Goal: Information Seeking & Learning: Compare options

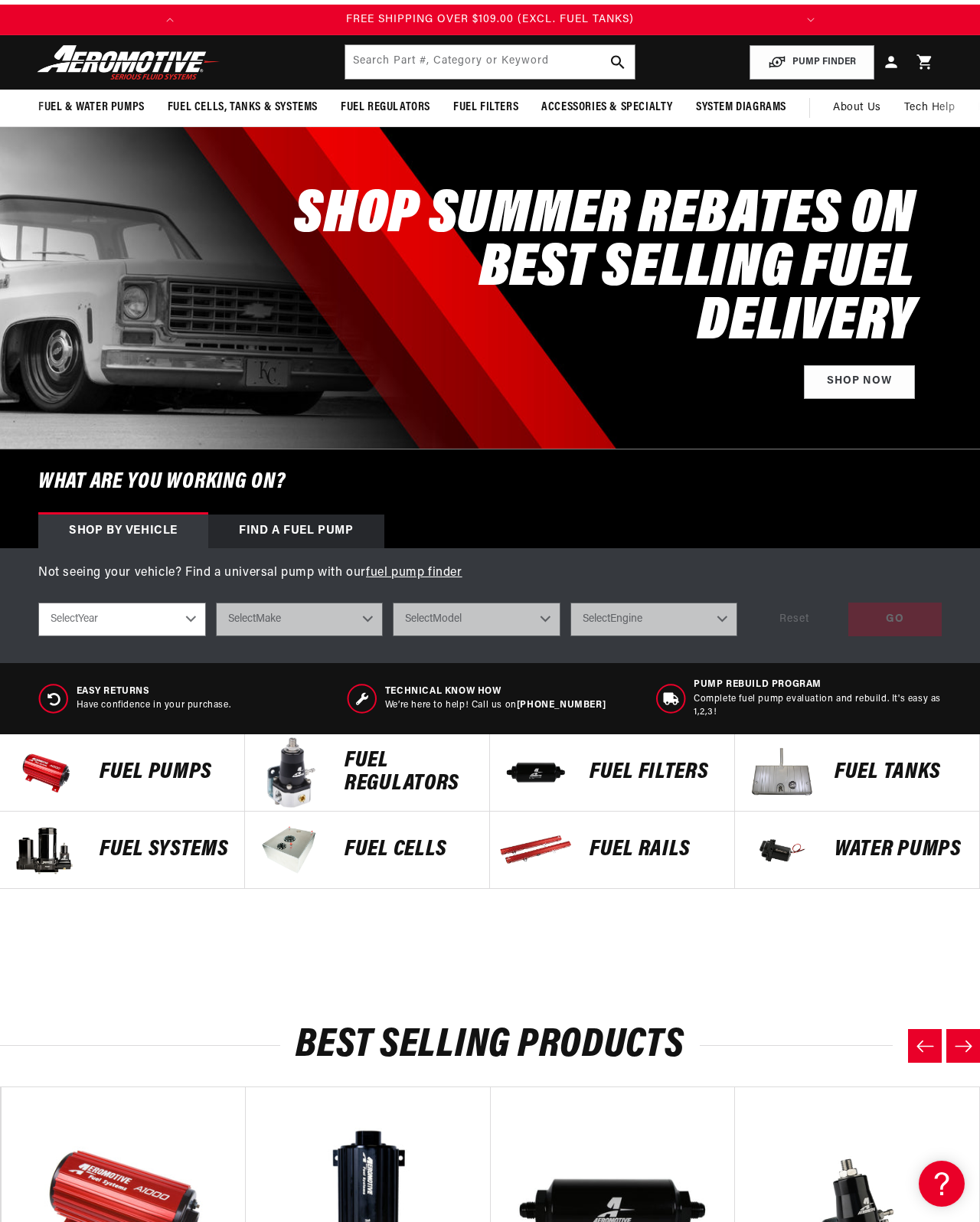
scroll to position [0, 743]
click at [381, 79] on input "text" at bounding box center [490, 62] width 290 height 33
type input "S550 fuel pump"
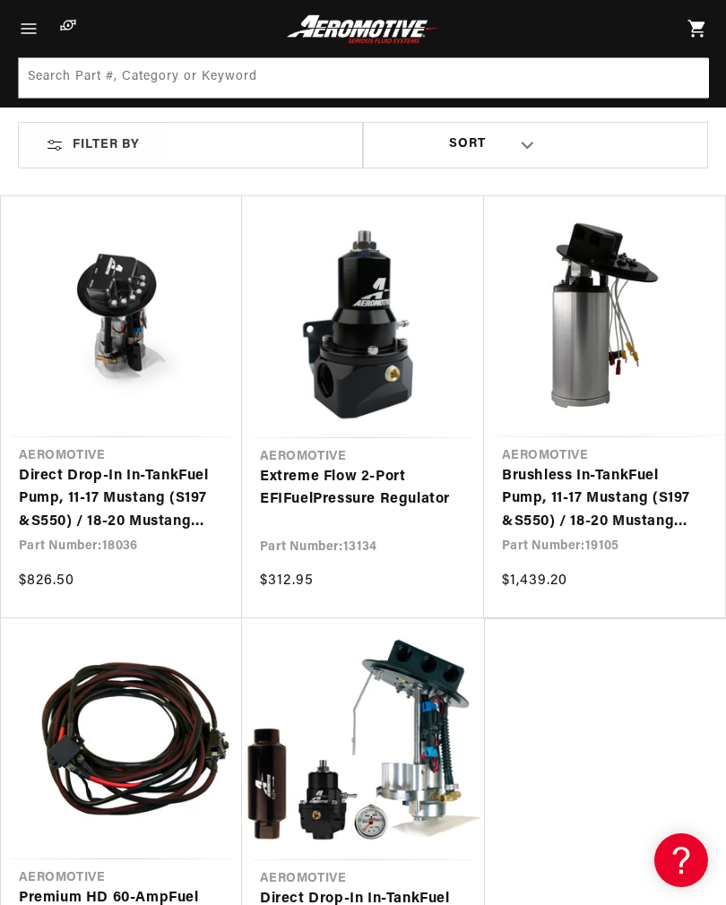
scroll to position [86, 0]
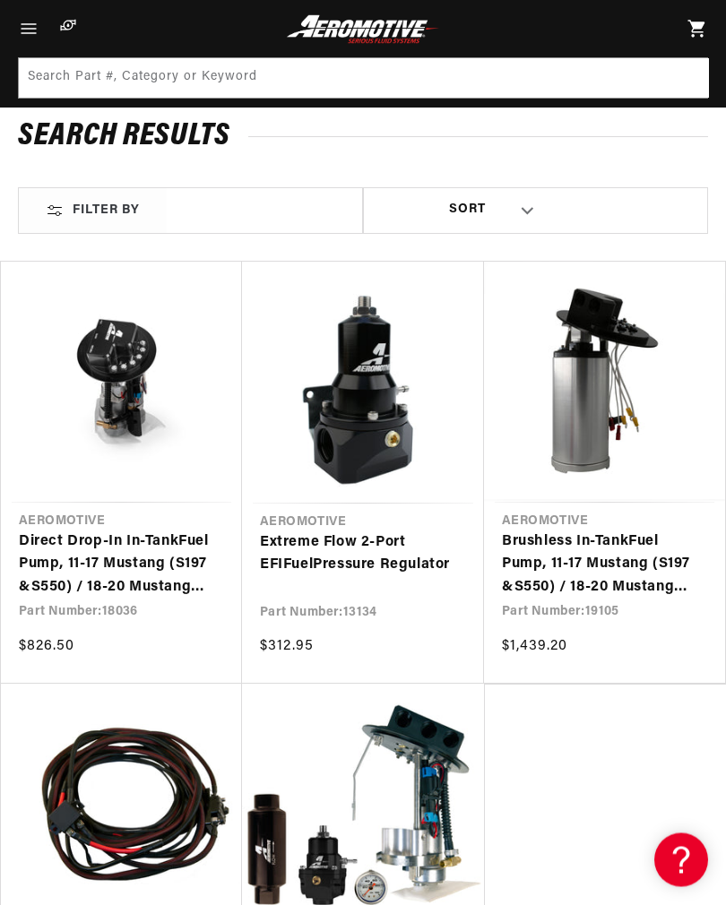
click at [64, 557] on link "Direct Drop-In In-Tank Fuel Pump , 11-17 Mustang (S197 & S550 ) / 18-20 Mustang…" at bounding box center [121, 565] width 205 height 69
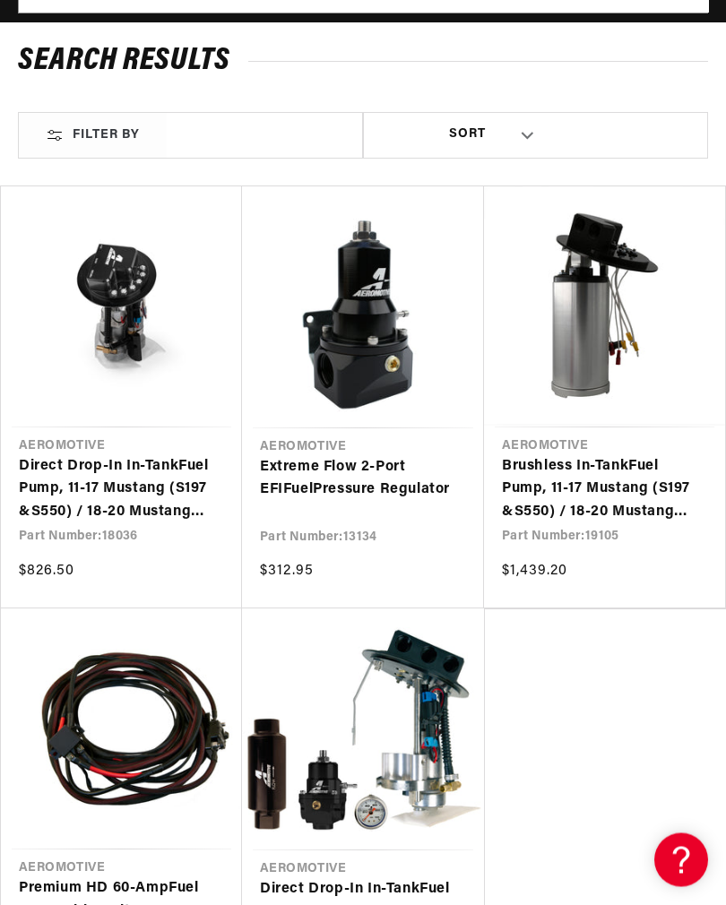
scroll to position [162, 0]
click at [606, 455] on link "Brushless In-Tank Fuel Pump , 11-17 Mustang (S197 & S550 ) / 18-20 Mustang (GT/…" at bounding box center [604, 489] width 205 height 69
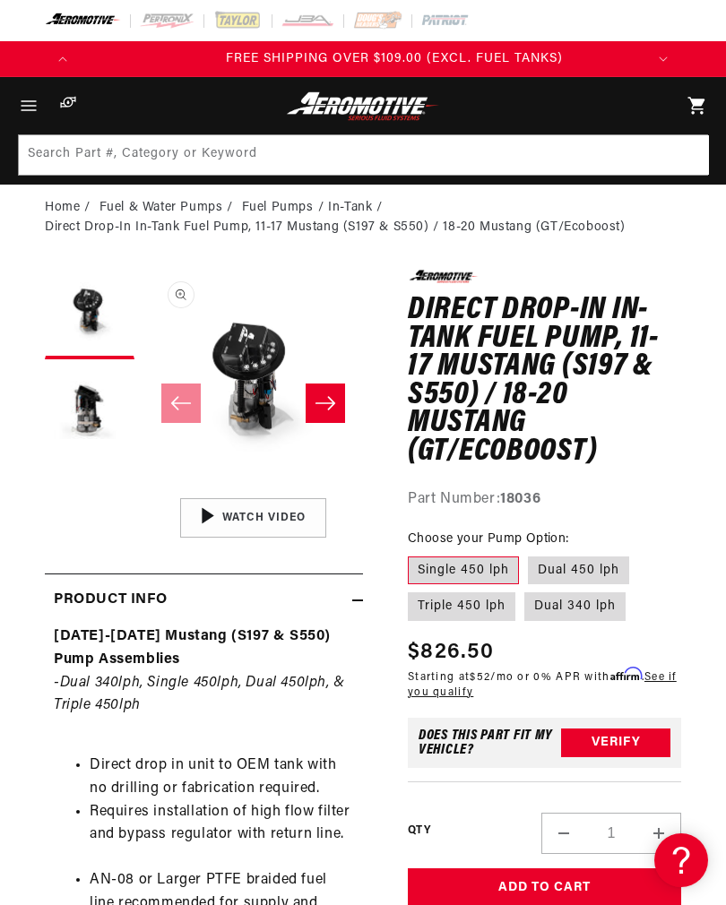
scroll to position [0, 564]
click at [444, 568] on label "Single 450 lph" at bounding box center [463, 570] width 111 height 29
click at [413, 554] on input "Single 450 lph" at bounding box center [412, 553] width 1 height 1
click at [318, 404] on icon "Slide right" at bounding box center [325, 403] width 22 height 18
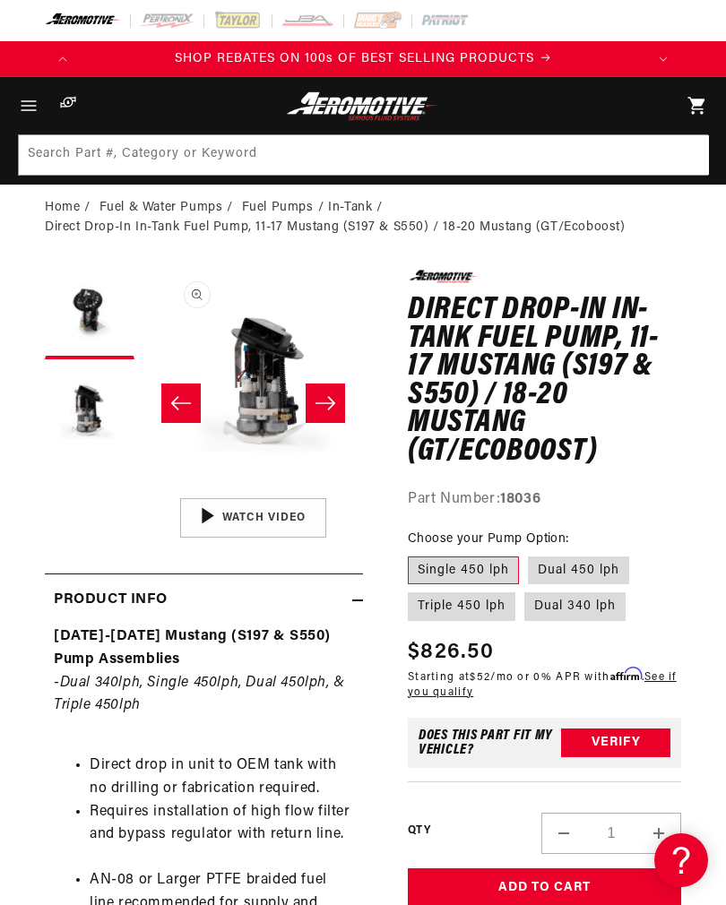
scroll to position [0, 219]
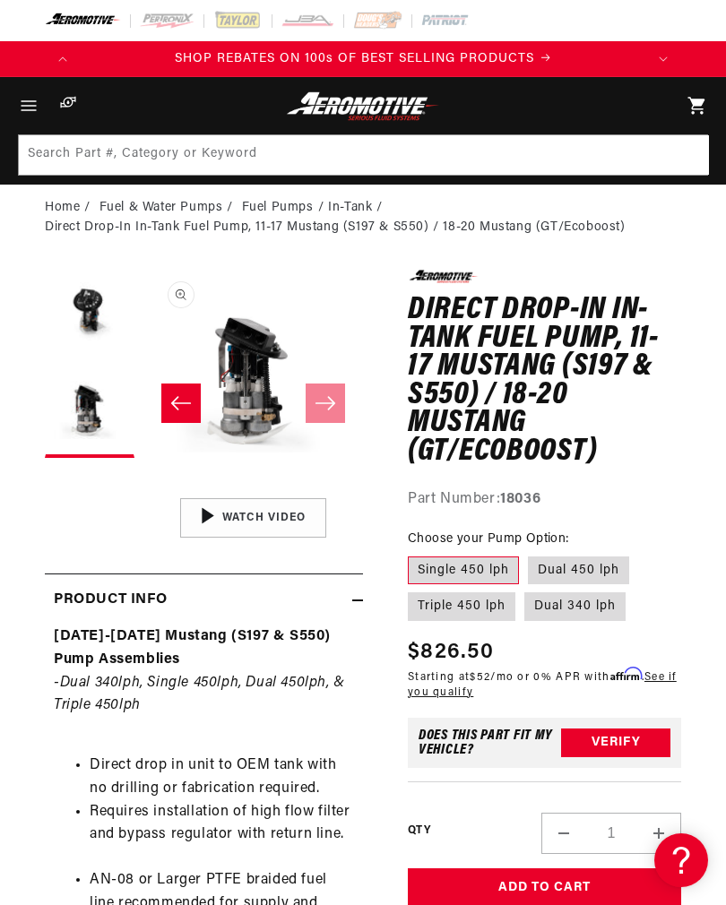
click at [143, 489] on button "Open media 2 in modal" at bounding box center [143, 489] width 0 height 0
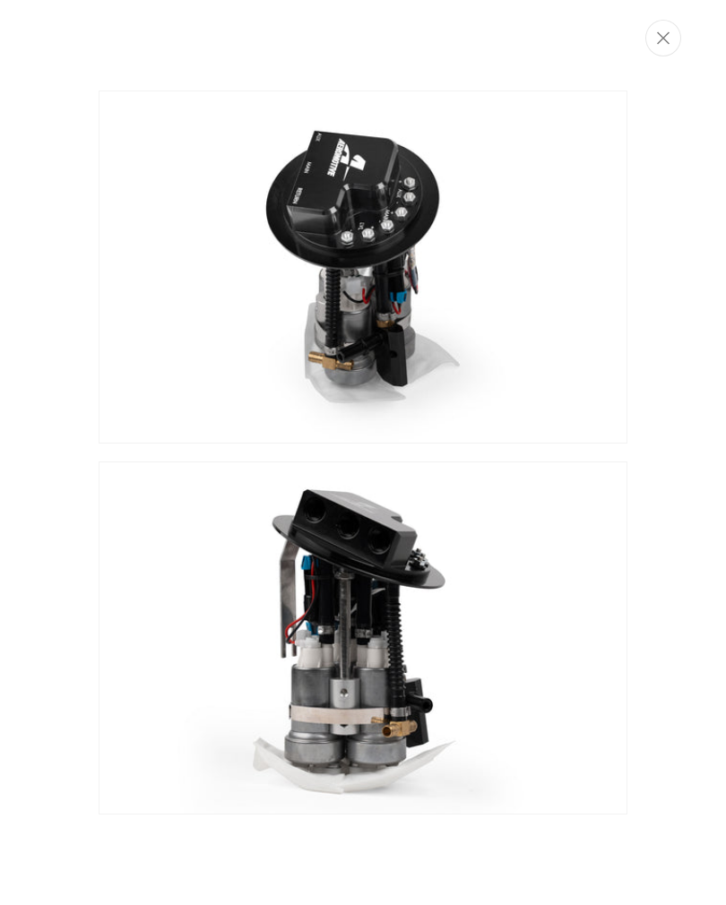
click at [662, 41] on icon "Close" at bounding box center [663, 37] width 13 height 13
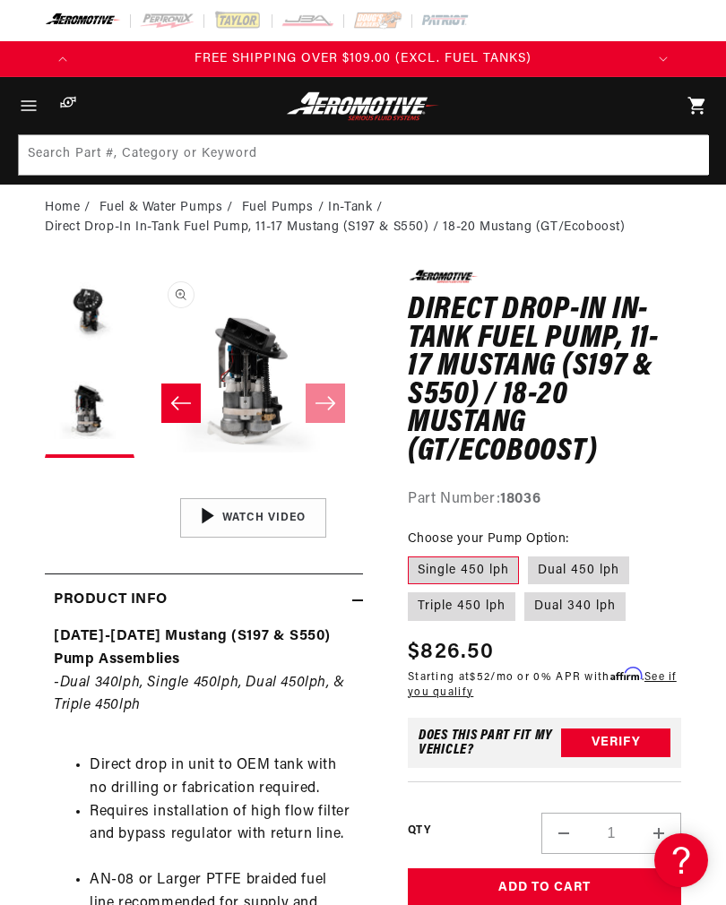
click at [176, 409] on icon "Slide left" at bounding box center [181, 403] width 22 height 18
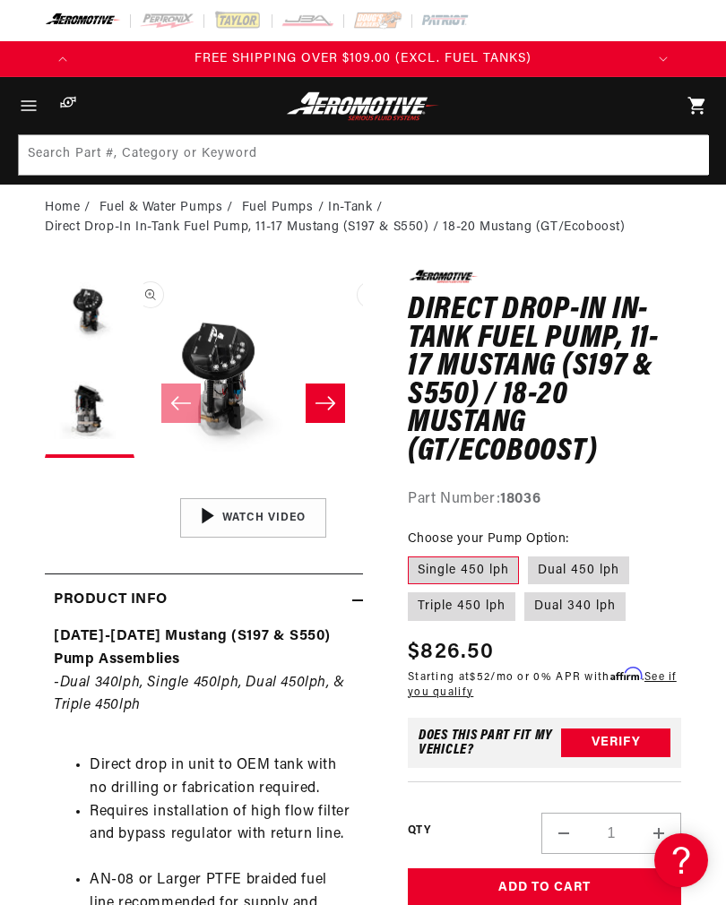
scroll to position [0, 0]
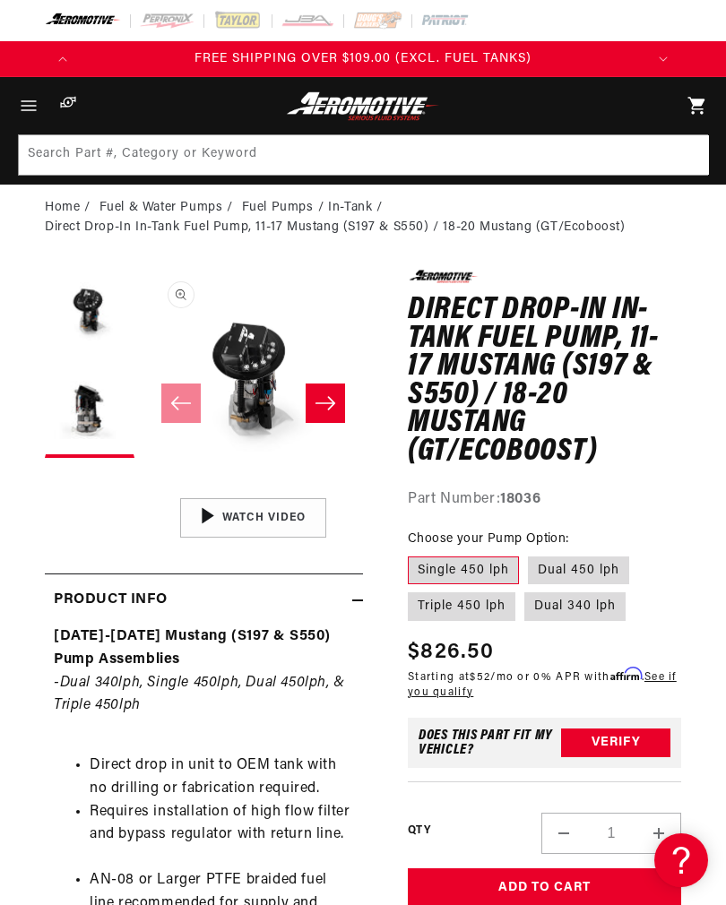
click at [143, 489] on button "Open media 1 in modal" at bounding box center [143, 489] width 0 height 0
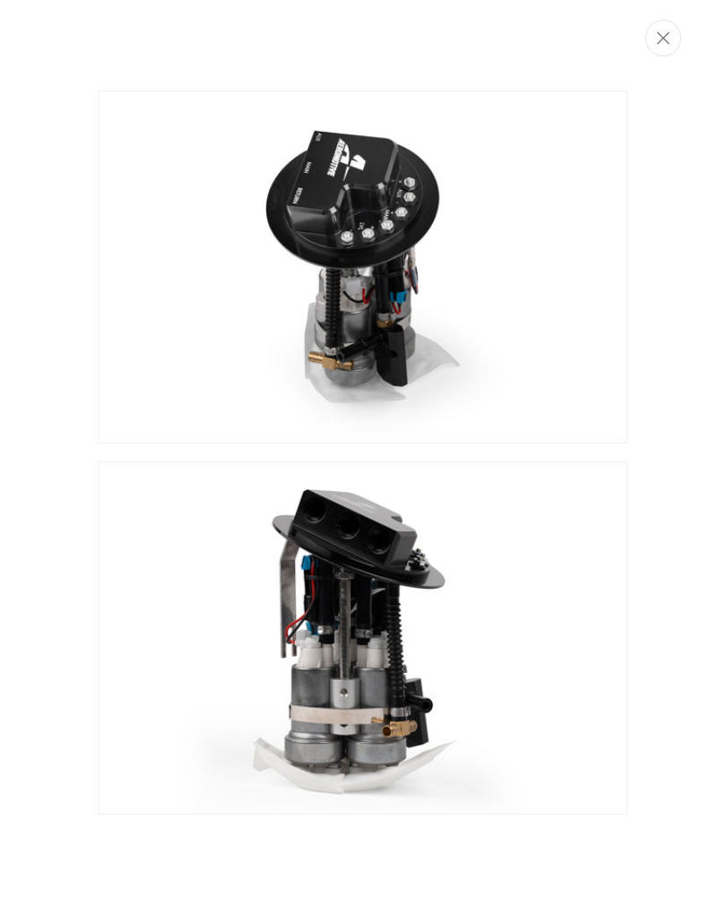
click at [671, 37] on button "Close" at bounding box center [663, 38] width 36 height 37
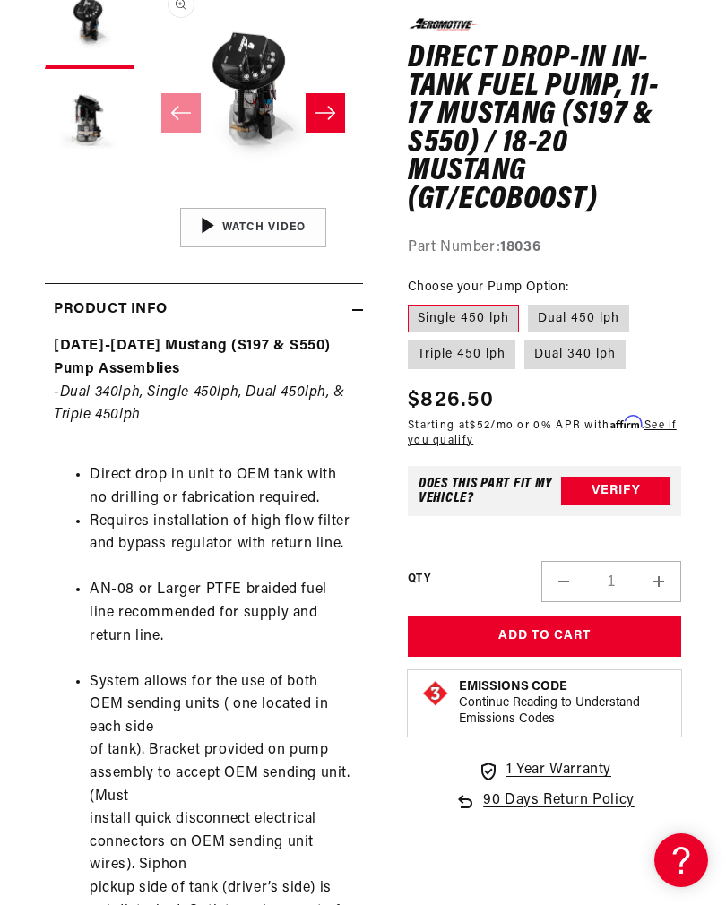
scroll to position [0, 564]
click at [602, 349] on label "Dual 340 lph" at bounding box center [574, 354] width 101 height 29
click at [525, 338] on input "Dual 340 lph" at bounding box center [524, 337] width 1 height 1
radio input "true"
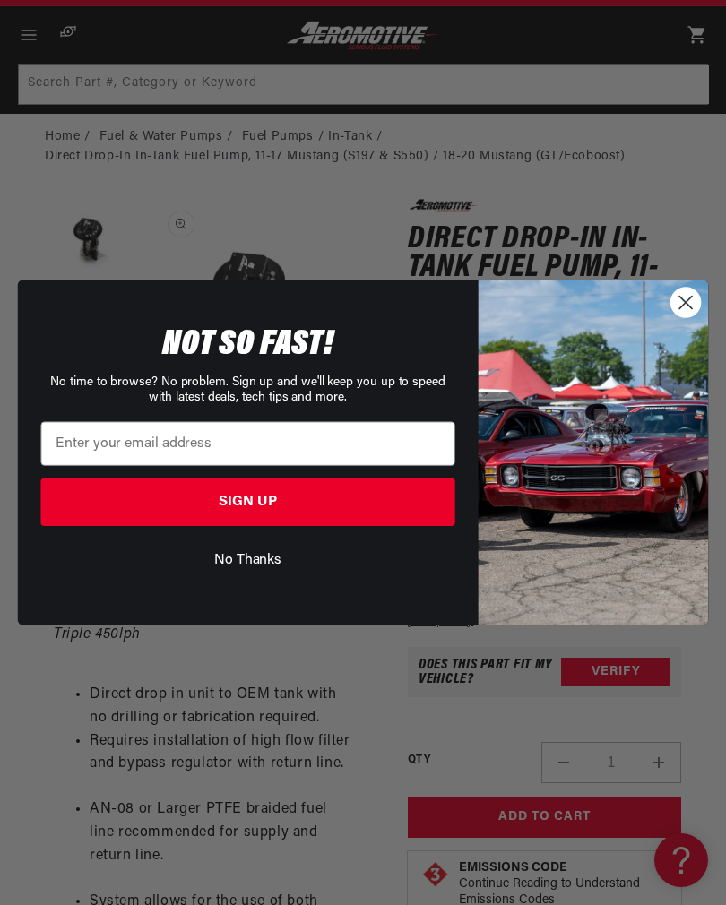
click at [677, 317] on circle "Close dialog" at bounding box center [686, 303] width 30 height 30
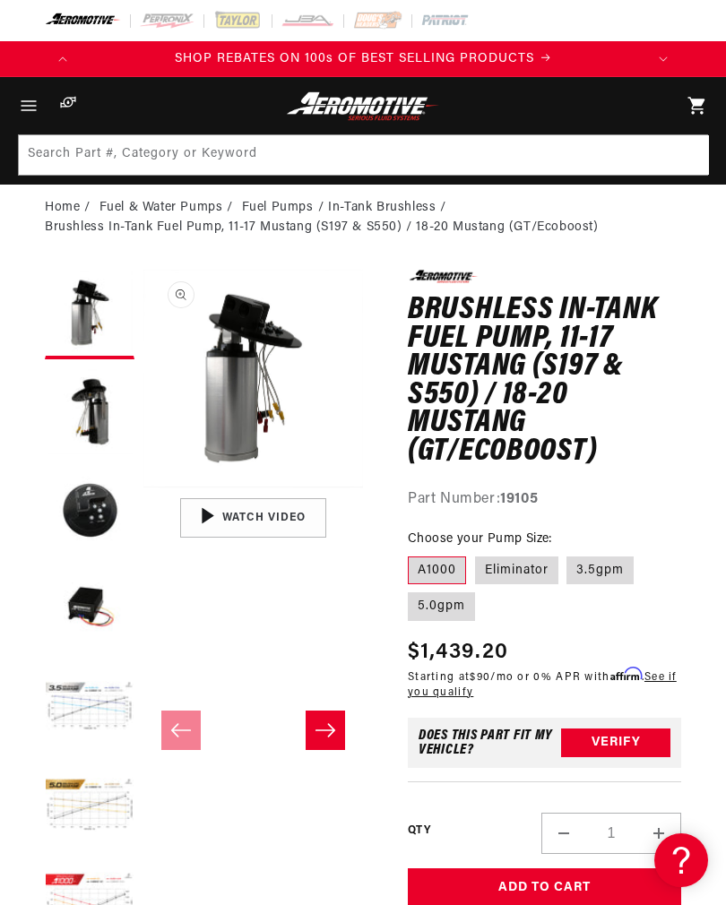
click at [429, 600] on label "5.0gpm" at bounding box center [441, 606] width 67 height 29
click at [642, 554] on input "5.0gpm" at bounding box center [642, 553] width 1 height 1
radio input "true"
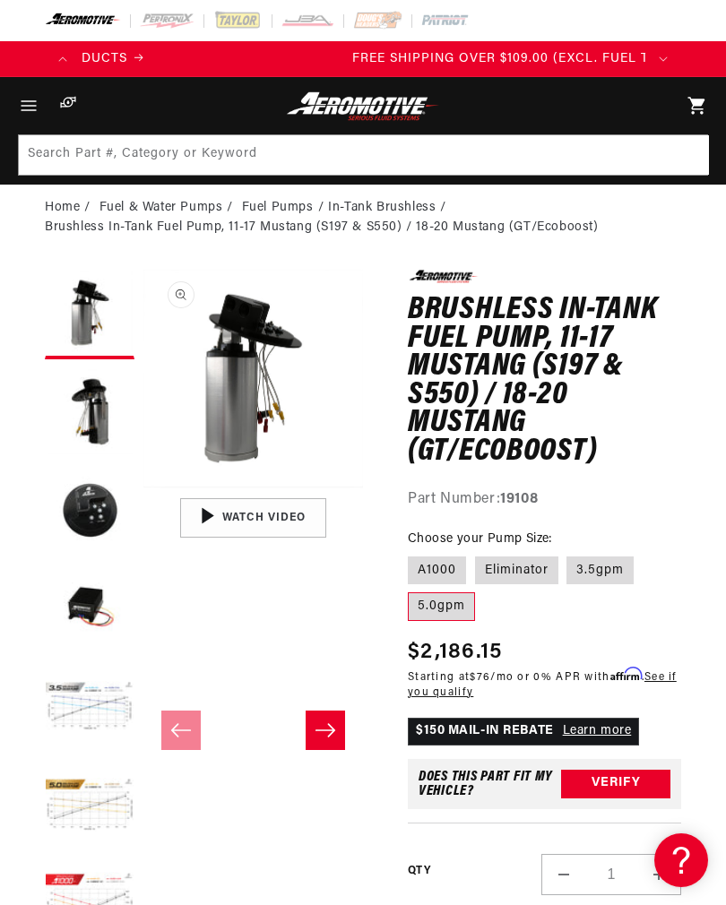
scroll to position [0, 564]
click at [599, 572] on label "3.5gpm" at bounding box center [599, 570] width 67 height 29
click at [568, 554] on input "3.5gpm" at bounding box center [567, 553] width 1 height 1
radio input "true"
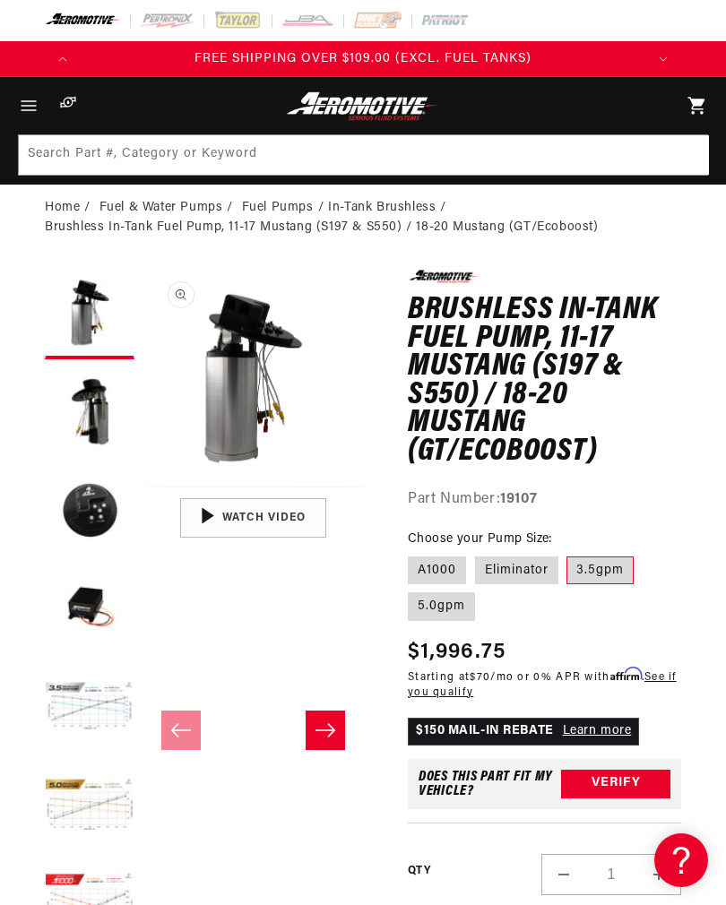
click at [209, 514] on icon "Gallery Viewer" at bounding box center [172, 551] width 86 height 86
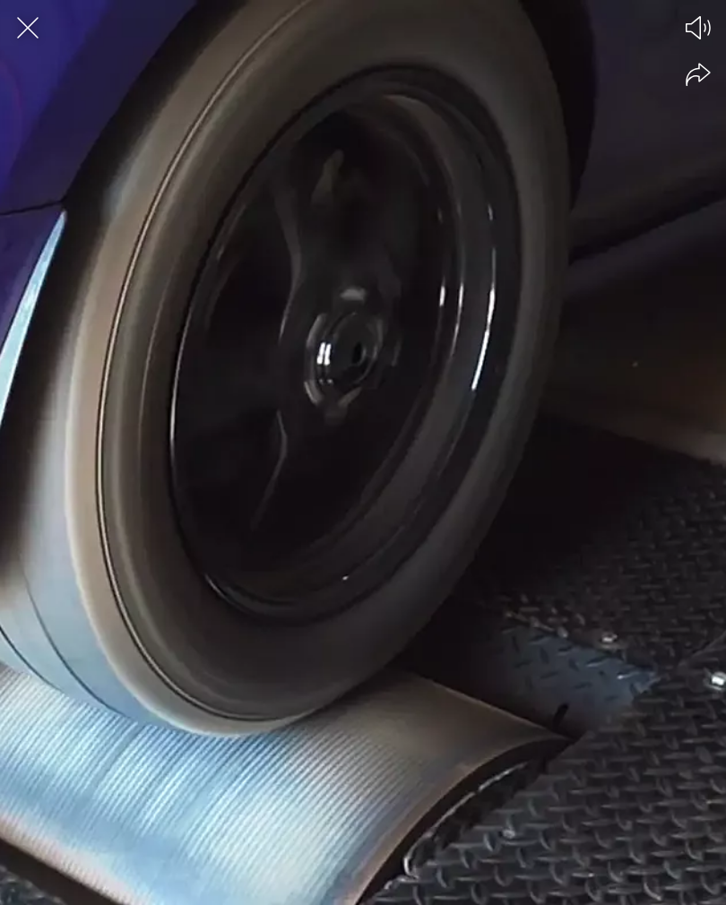
click at [43, 38] on icon "Close the video player" at bounding box center [27, 27] width 39 height 39
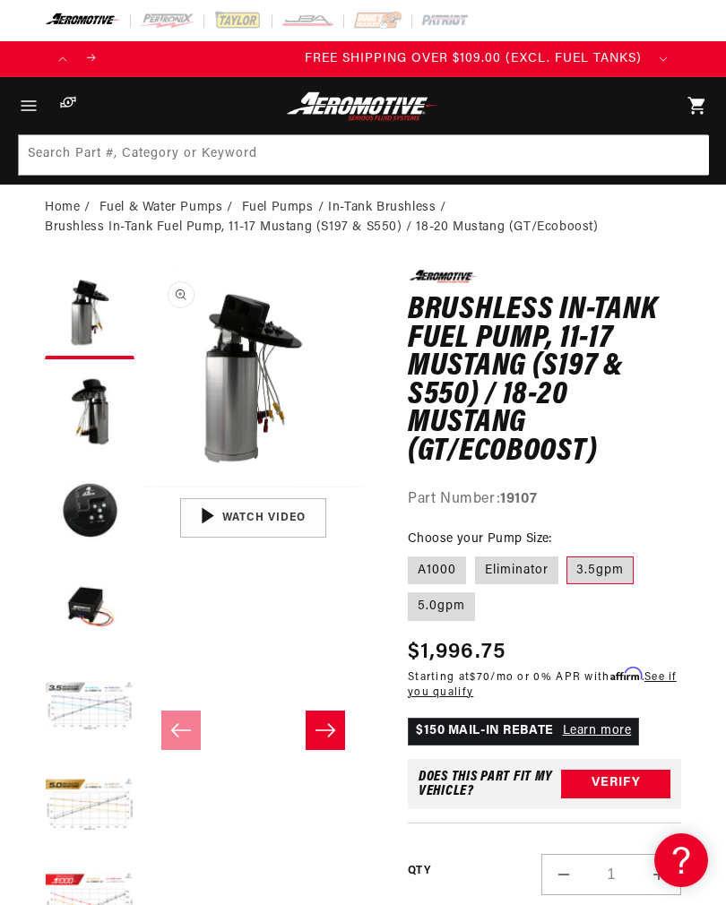
scroll to position [0, 564]
click at [90, 424] on button "Load image 2 in gallery view" at bounding box center [90, 413] width 90 height 90
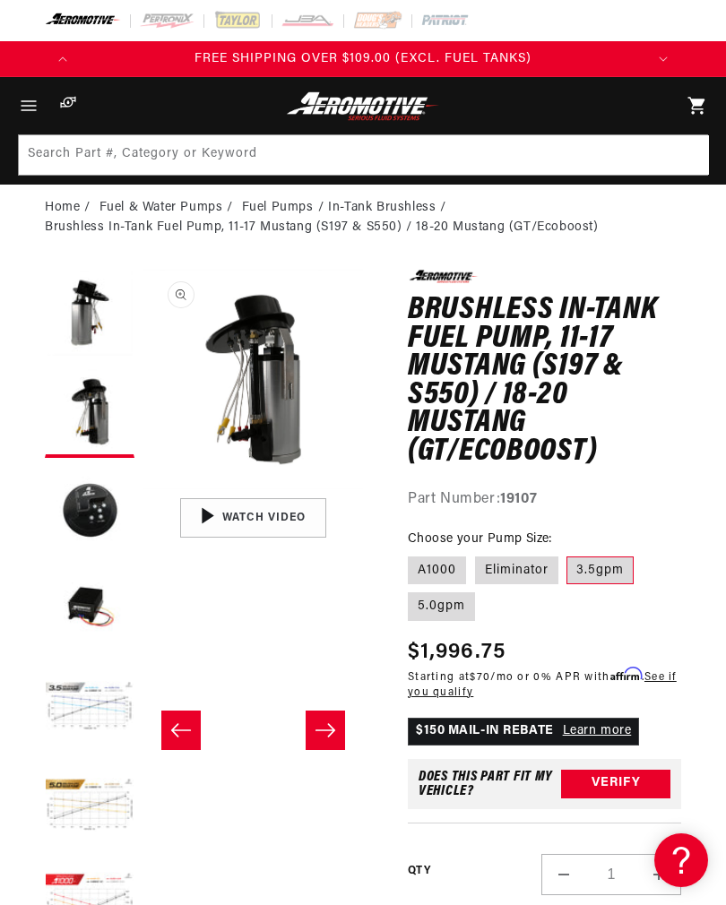
click at [81, 491] on button "Load image 3 in gallery view" at bounding box center [90, 512] width 90 height 90
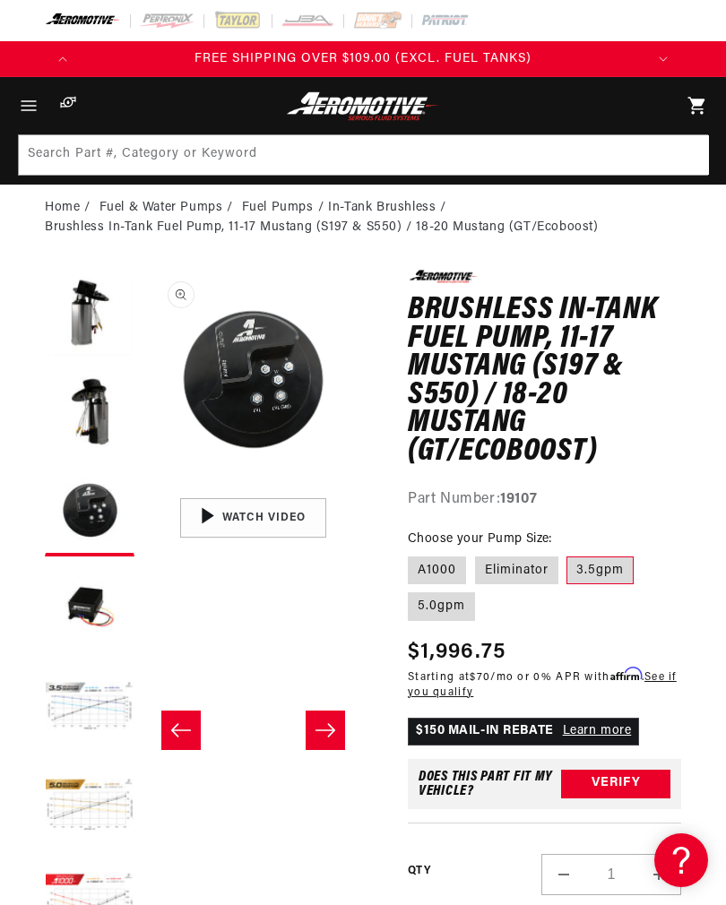
click at [90, 583] on button "Load image 4 in gallery view" at bounding box center [90, 610] width 90 height 90
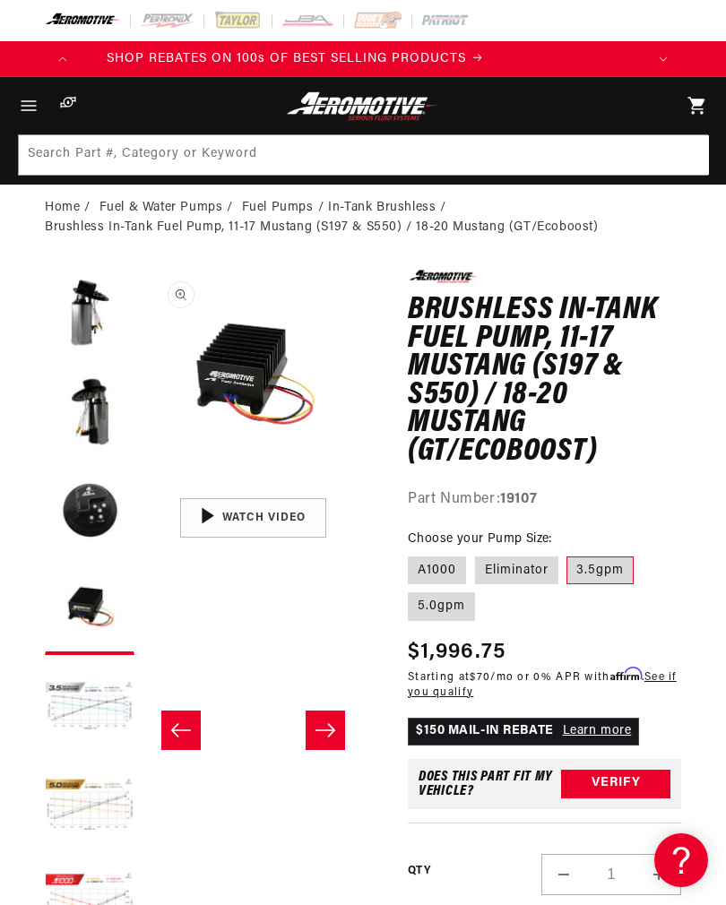
scroll to position [0, 0]
click at [74, 692] on button "Load image 5 in gallery view" at bounding box center [90, 709] width 90 height 90
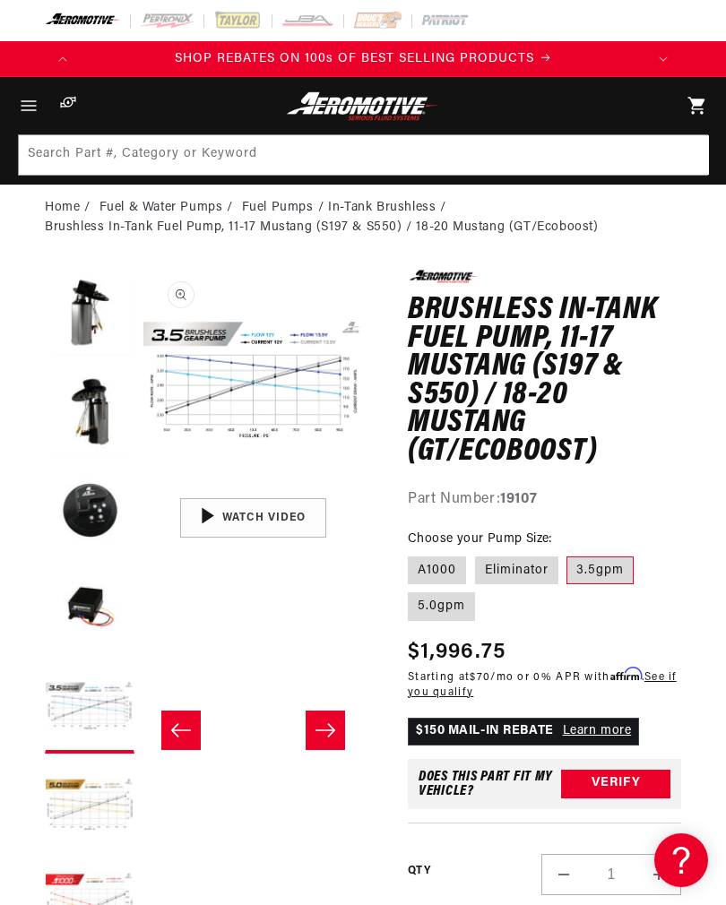
click at [88, 603] on button "Load image 4 in gallery view" at bounding box center [90, 610] width 90 height 90
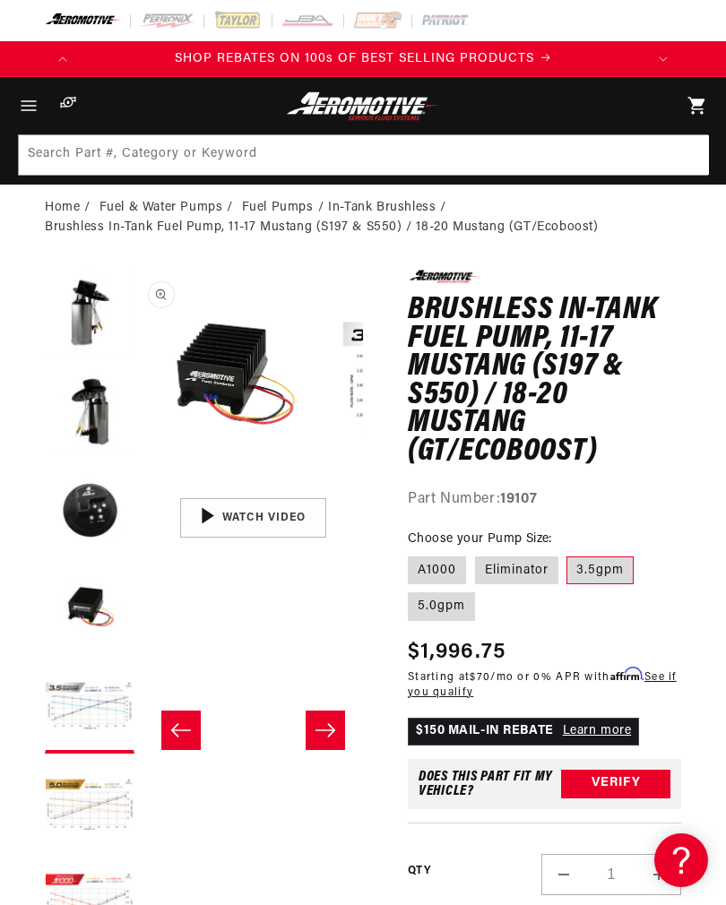
scroll to position [0, 658]
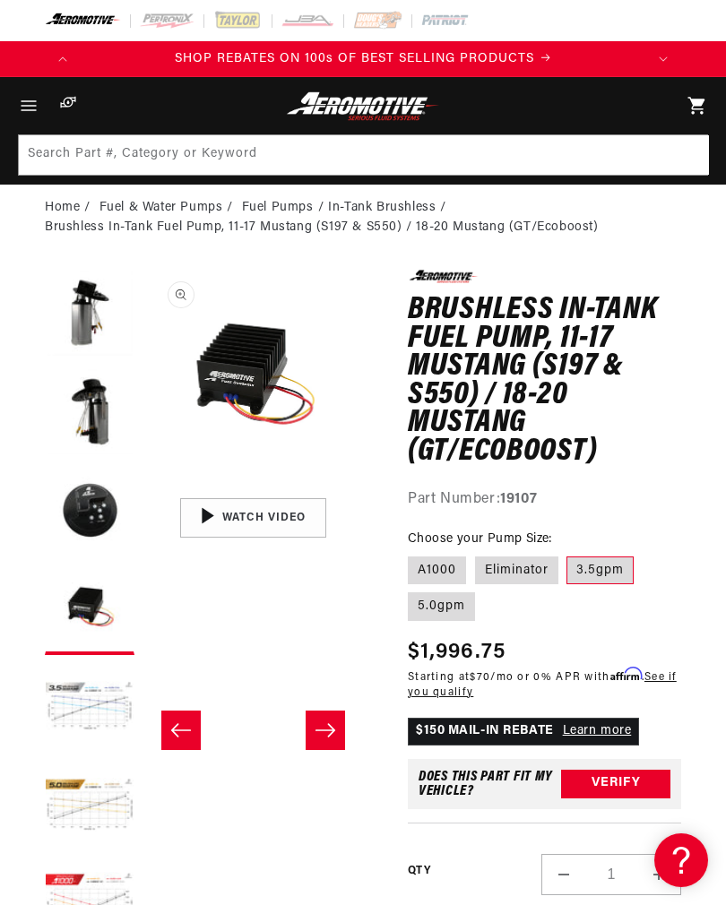
click at [84, 693] on button "Load image 5 in gallery view" at bounding box center [90, 709] width 90 height 90
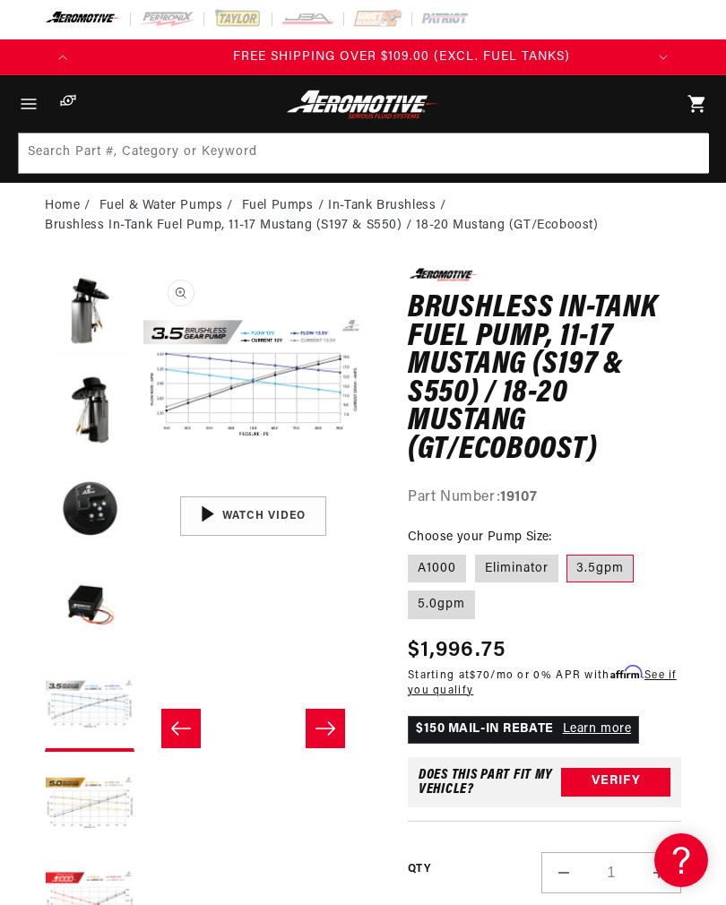
scroll to position [0, 564]
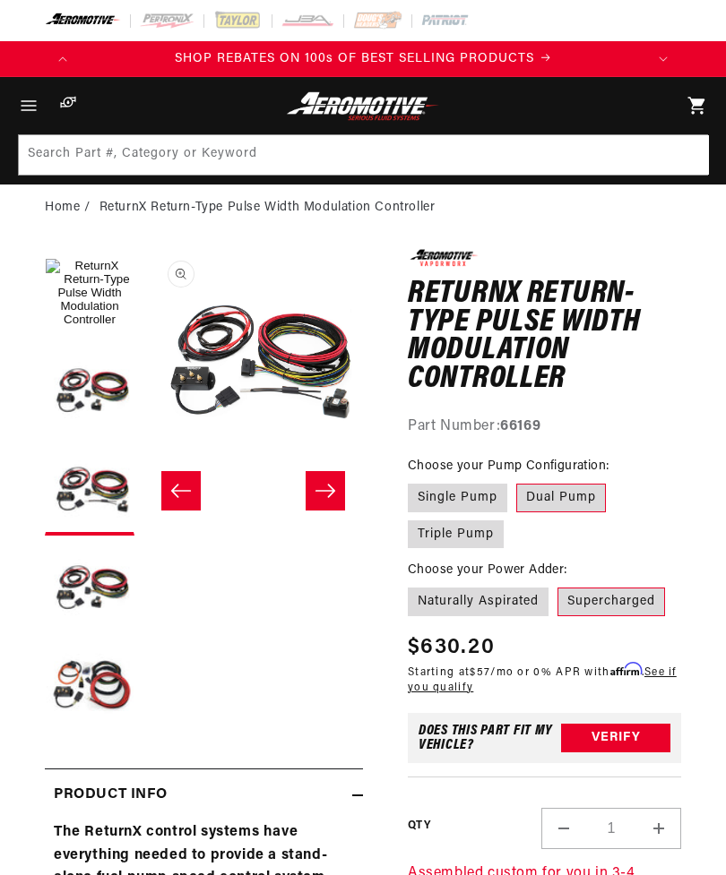
scroll to position [0, 658]
click at [143, 469] on button "Open media 4 in modal" at bounding box center [143, 469] width 0 height 0
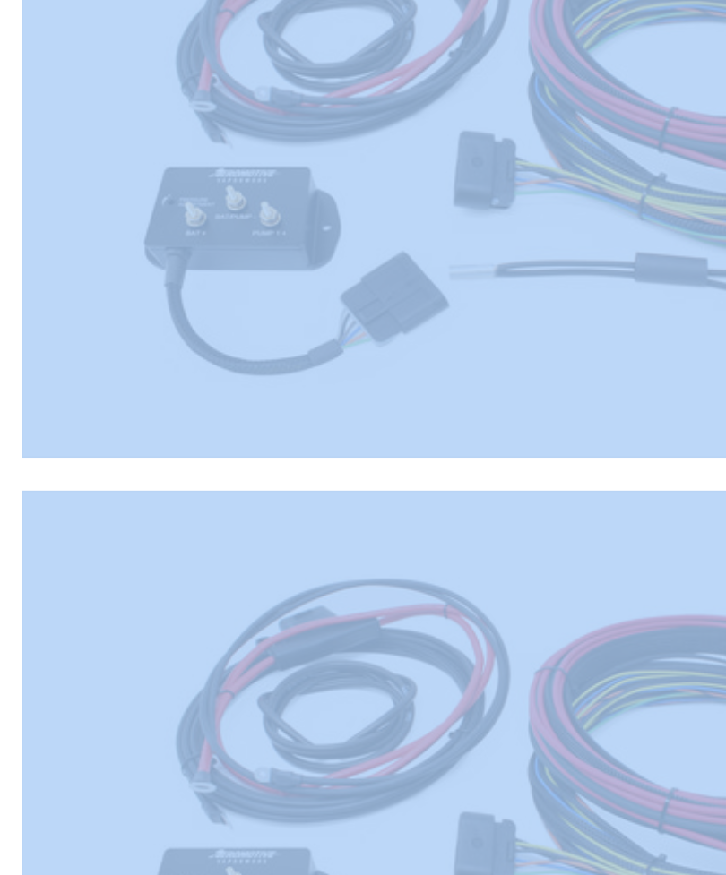
scroll to position [0, 0]
click at [99, 342] on img "Media gallery" at bounding box center [363, 469] width 529 height 353
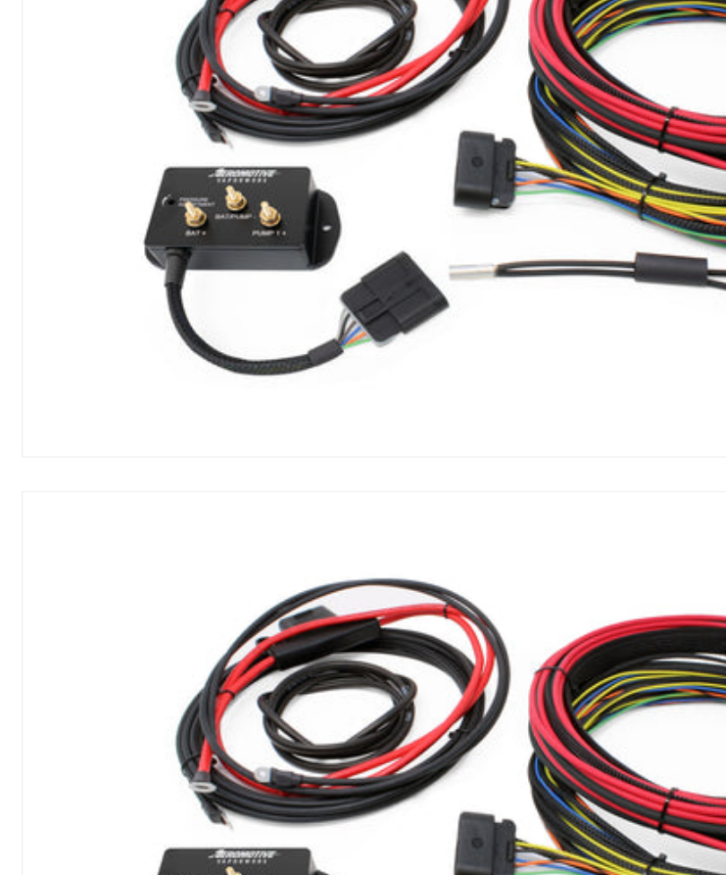
click at [99, 341] on img "Media gallery" at bounding box center [363, 469] width 529 height 353
